Goal: Task Accomplishment & Management: Complete application form

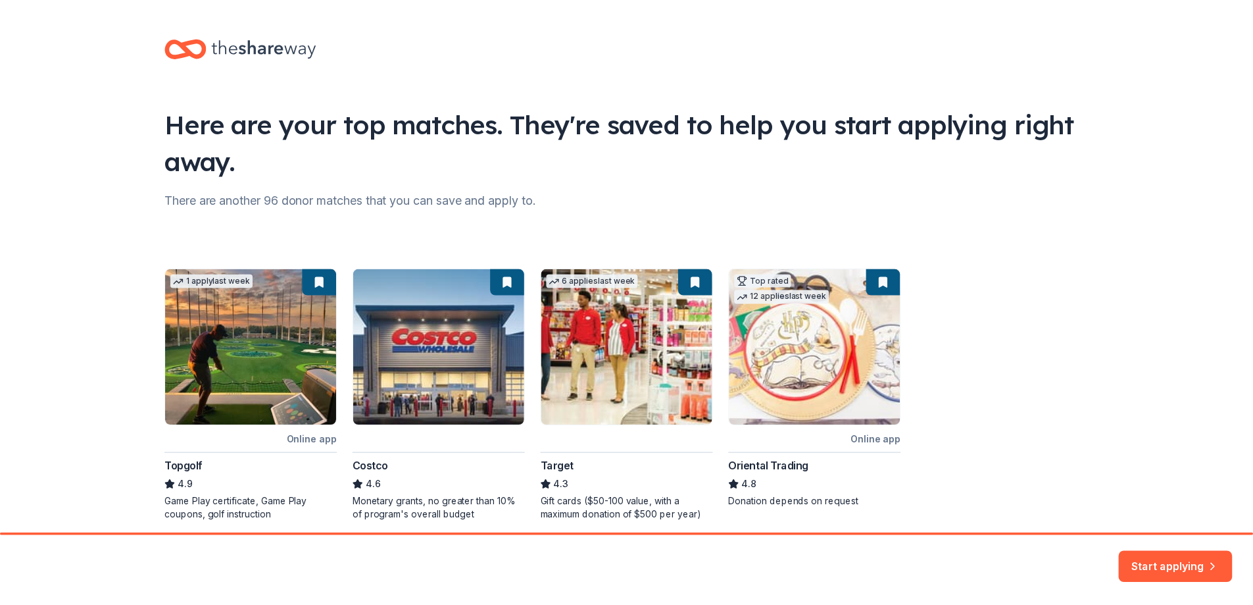
scroll to position [51, 0]
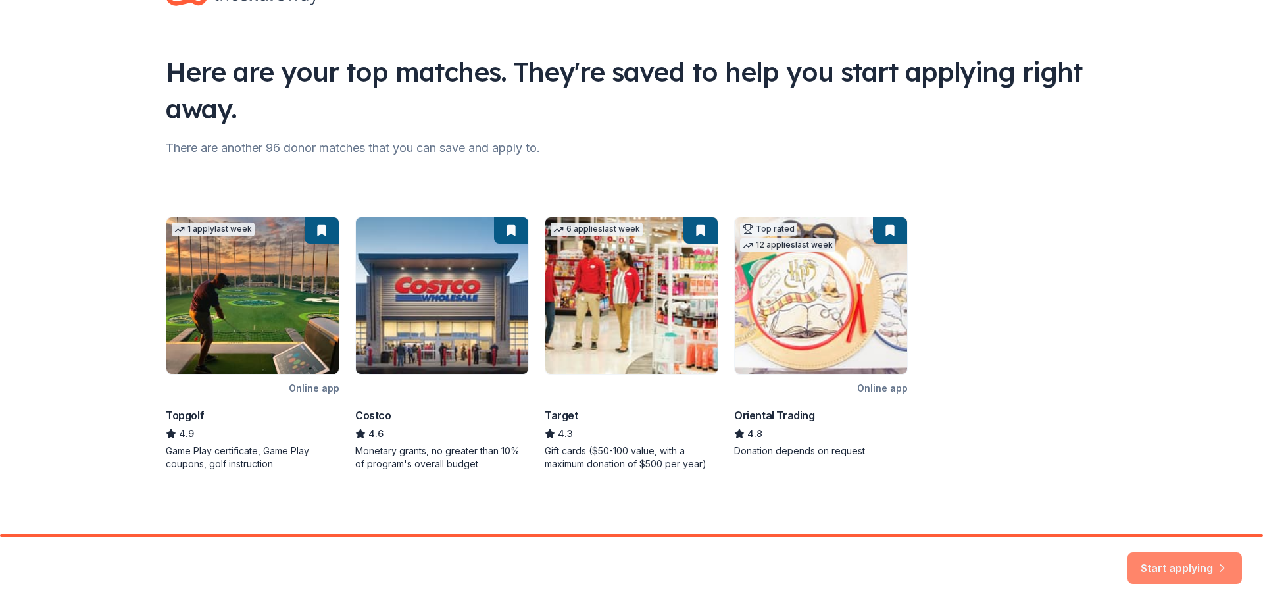
click at [1164, 560] on button "Start applying" at bounding box center [1185, 563] width 114 height 32
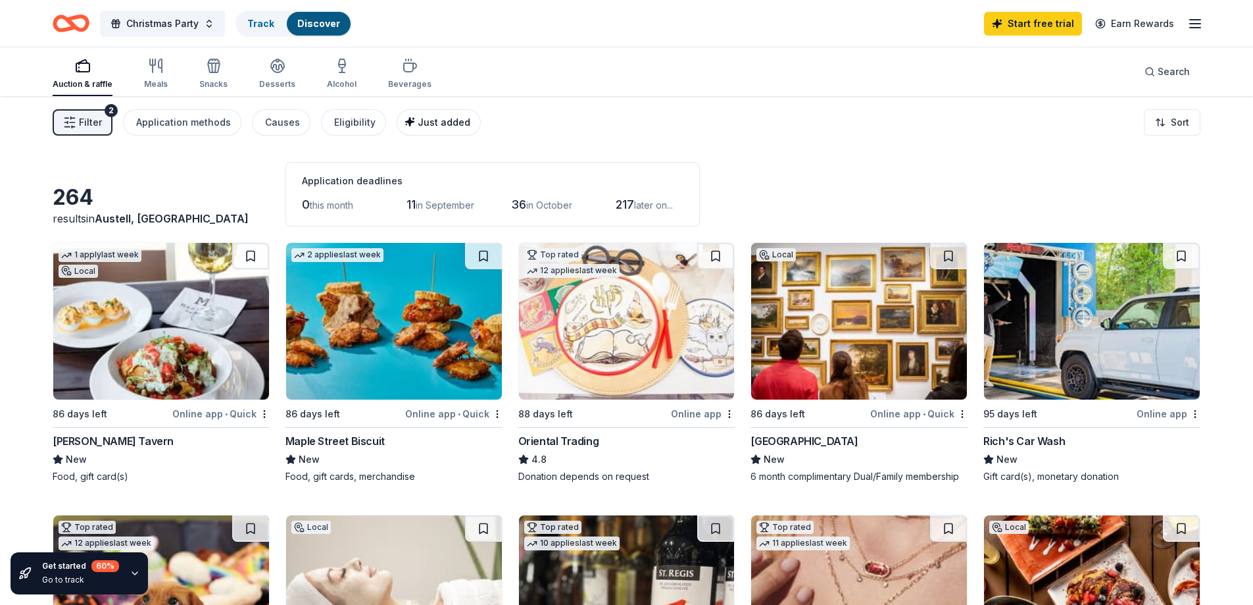
click at [429, 121] on span "Just added" at bounding box center [444, 121] width 53 height 11
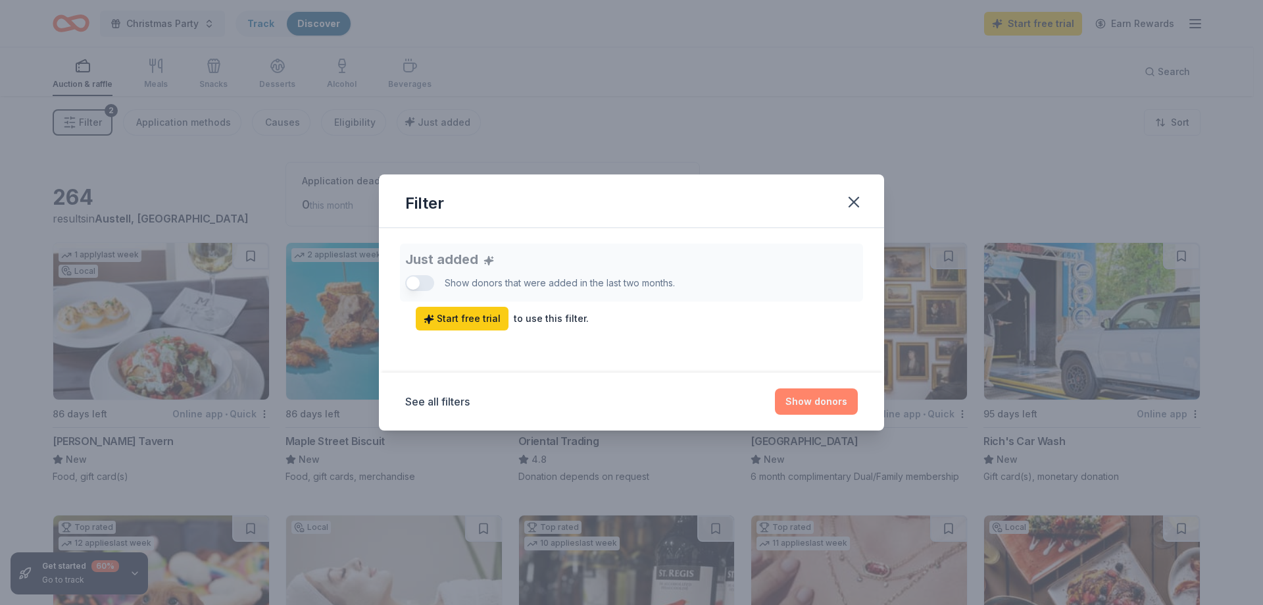
click at [827, 407] on button "Show donors" at bounding box center [816, 401] width 83 height 26
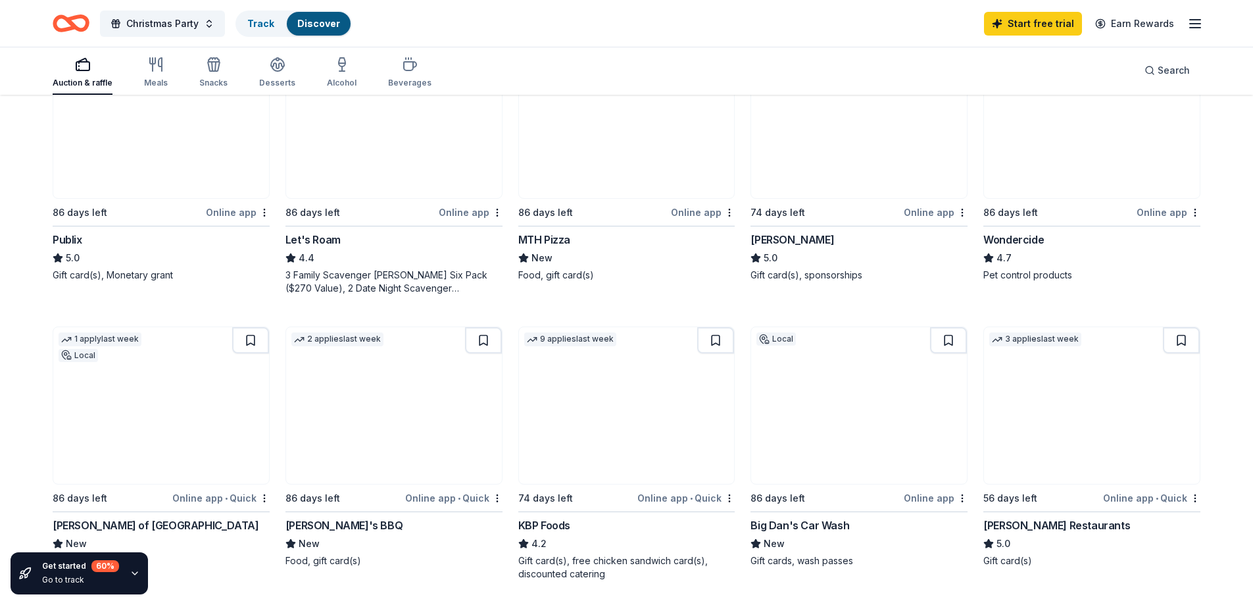
scroll to position [658, 0]
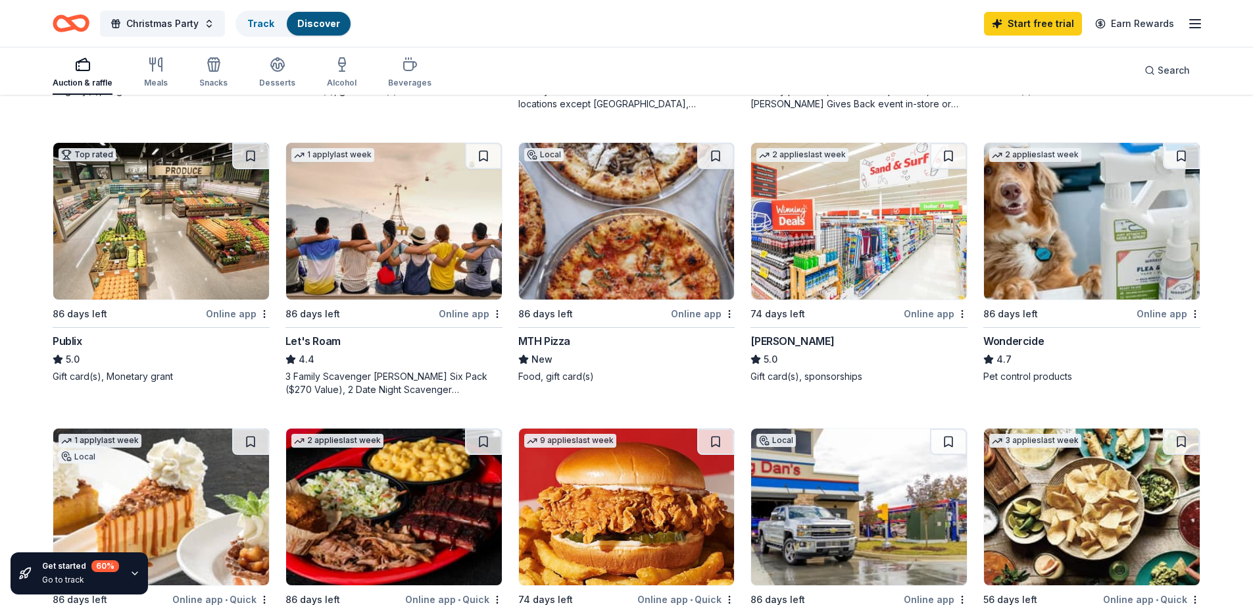
click at [191, 279] on img at bounding box center [161, 221] width 216 height 157
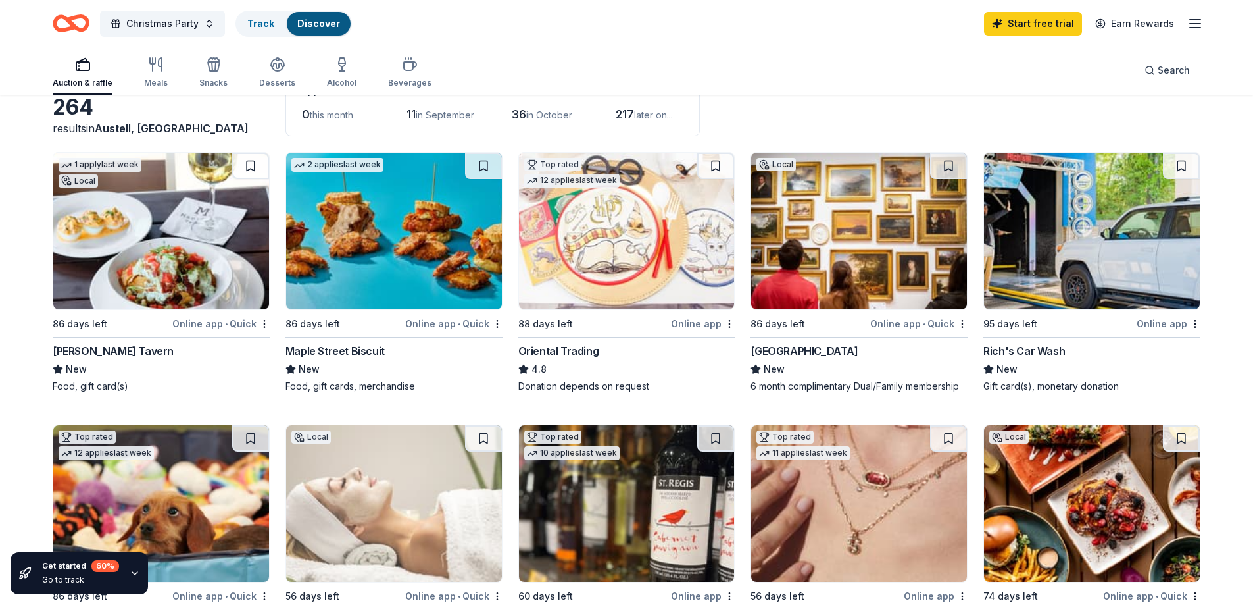
scroll to position [132, 0]
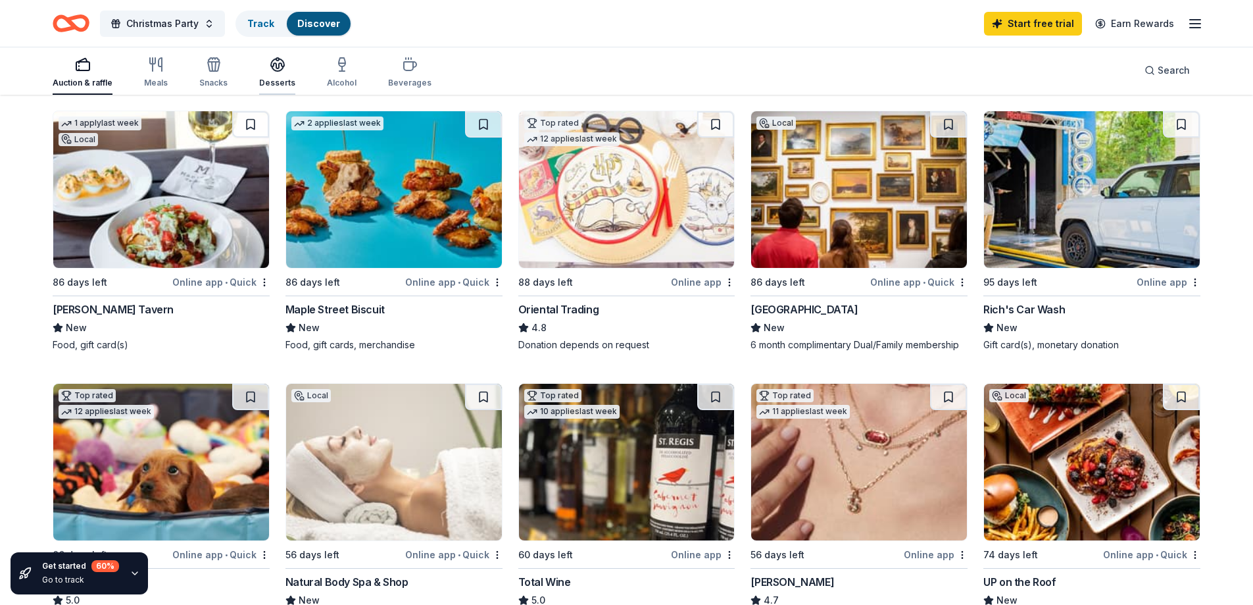
click at [259, 74] on div "Desserts" at bounding box center [277, 73] width 36 height 32
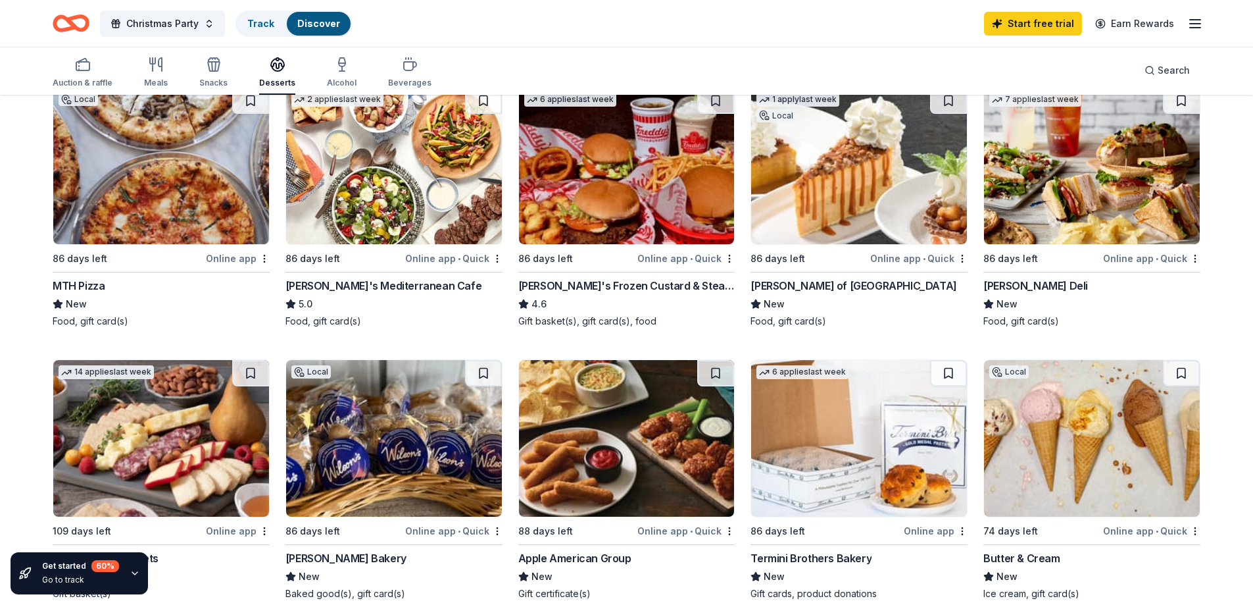
scroll to position [132, 0]
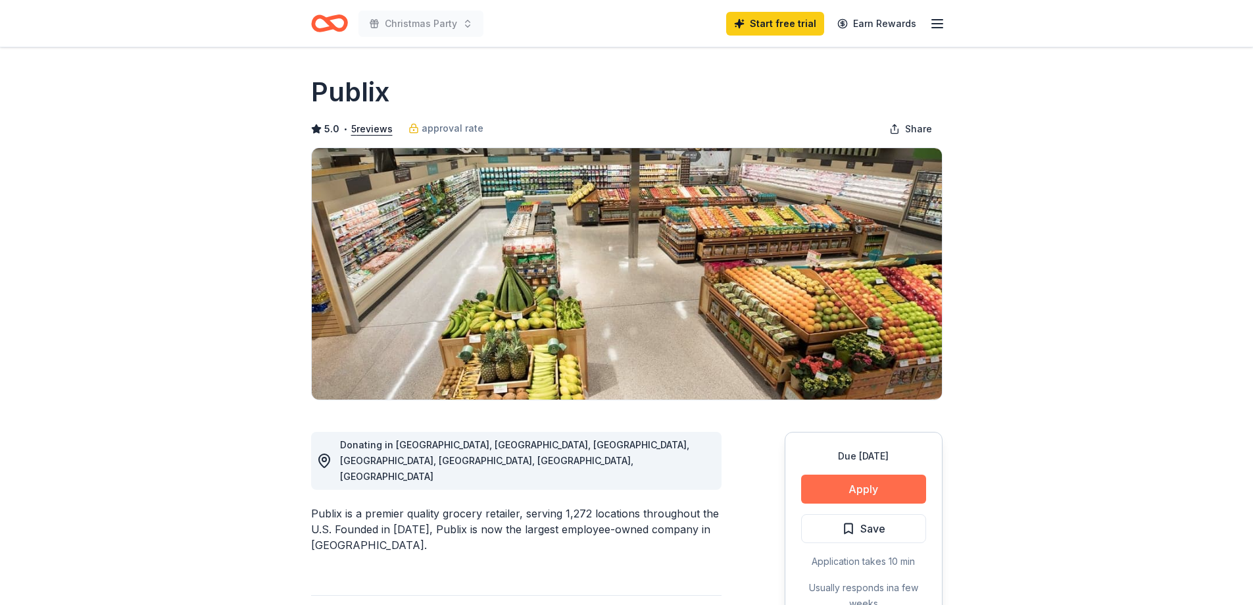
click at [903, 477] on button "Apply" at bounding box center [863, 488] width 125 height 29
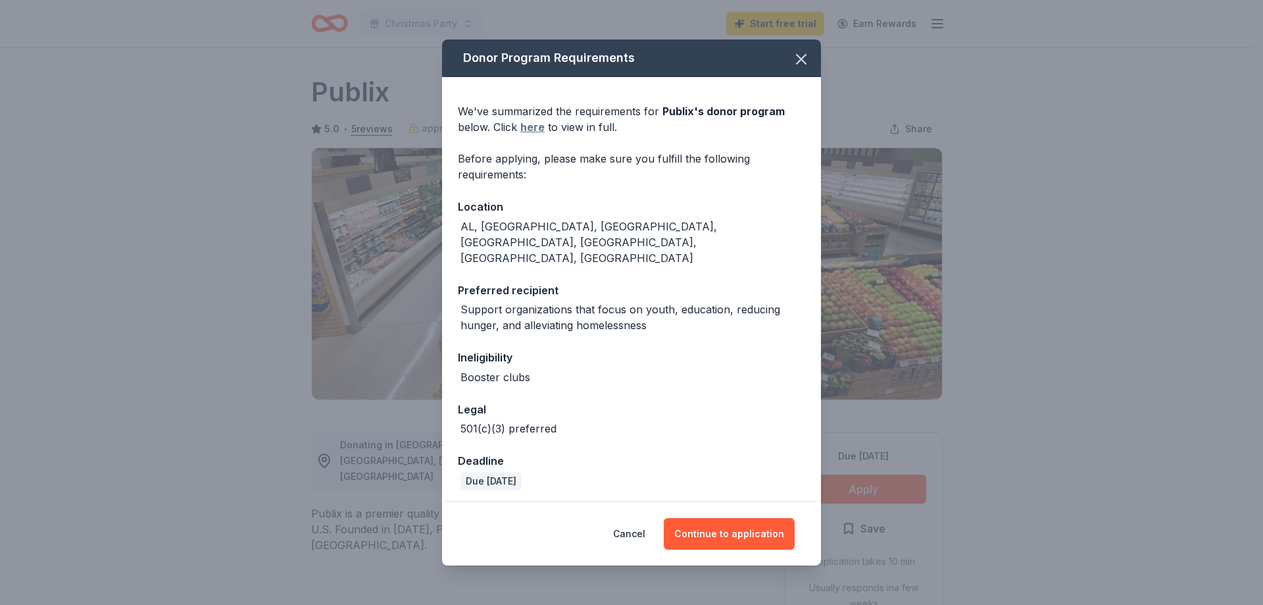
click at [525, 135] on link "here" at bounding box center [532, 127] width 24 height 16
